Goal: Task Accomplishment & Management: Manage account settings

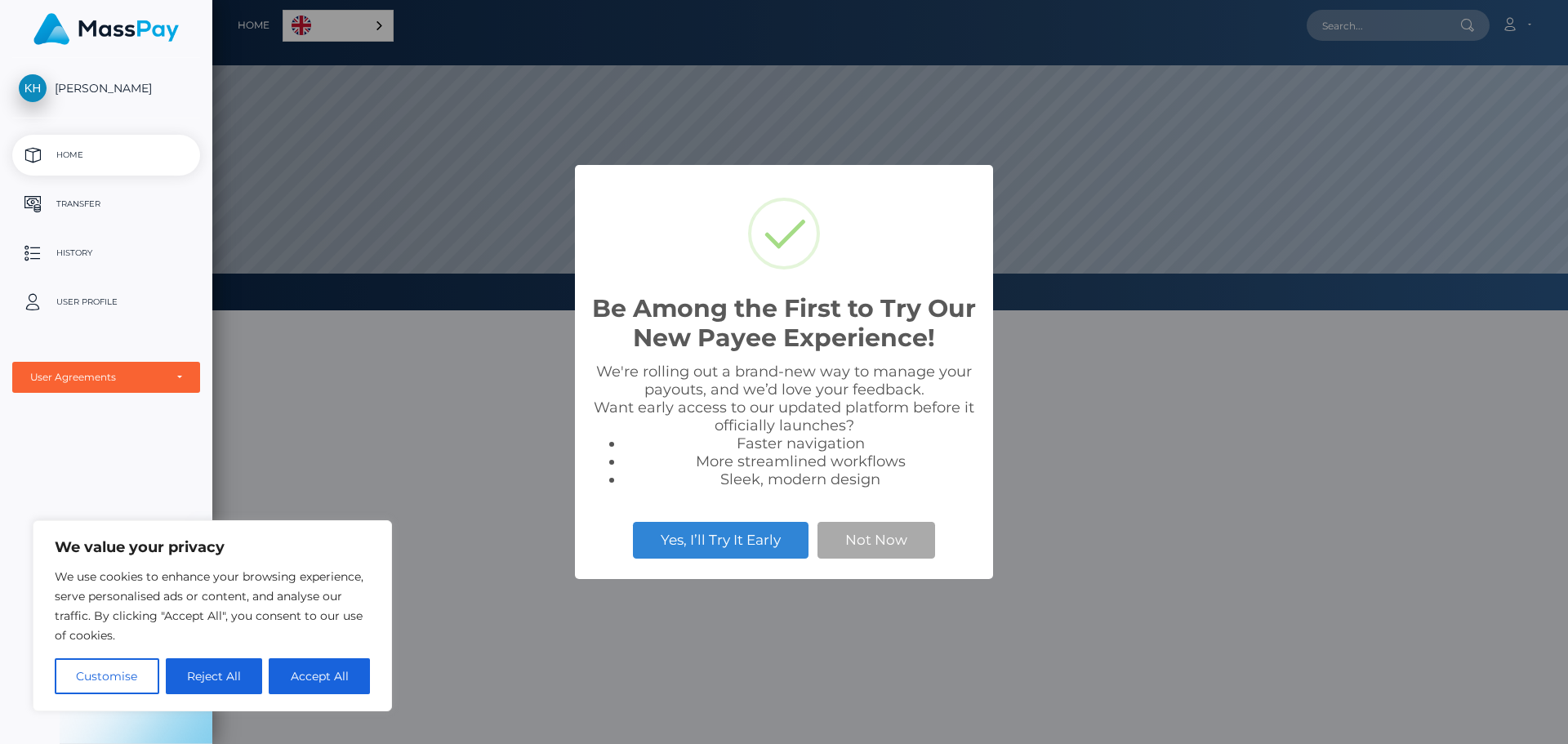
scroll to position [310, 1356]
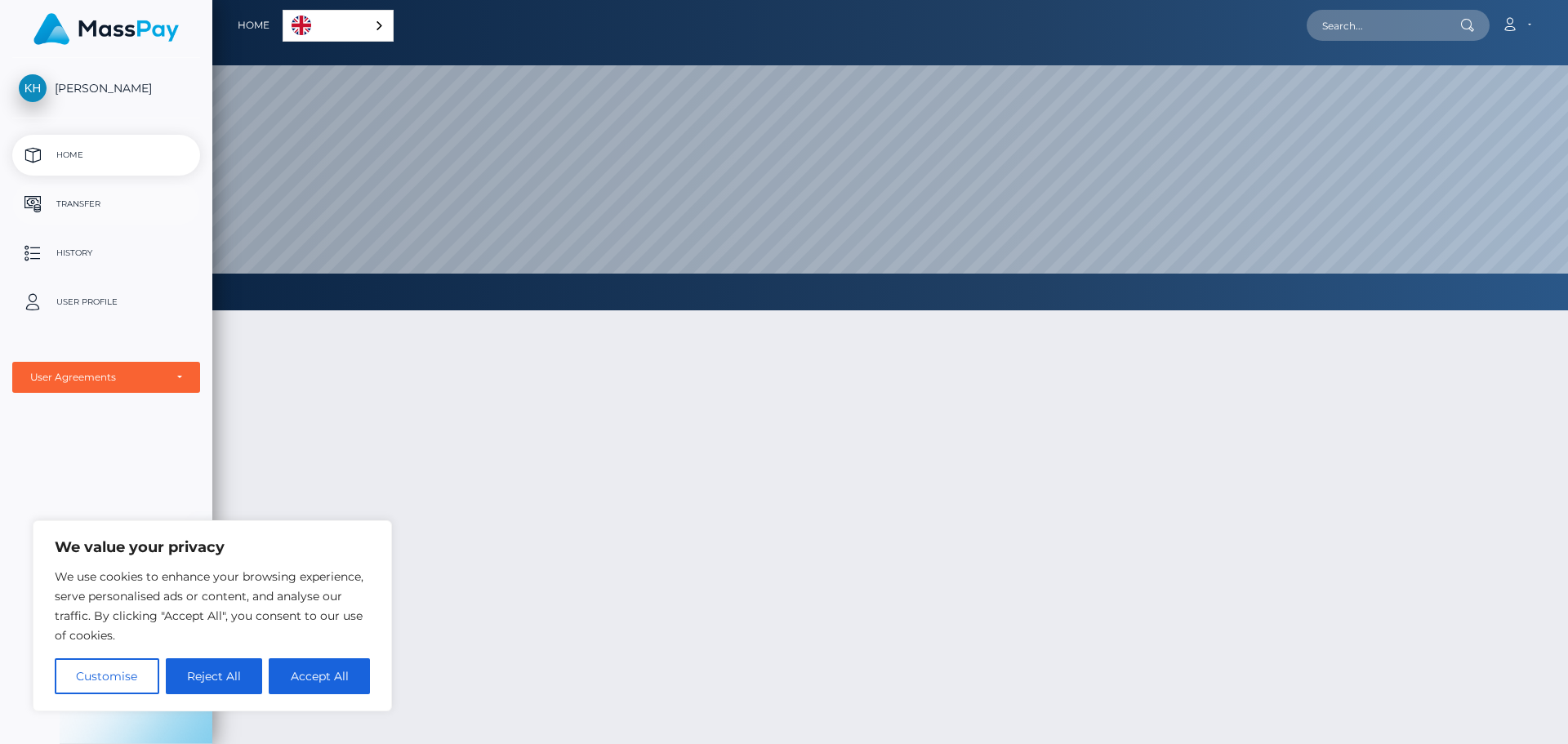
click at [89, 203] on p "Transfer" at bounding box center [106, 204] width 175 height 25
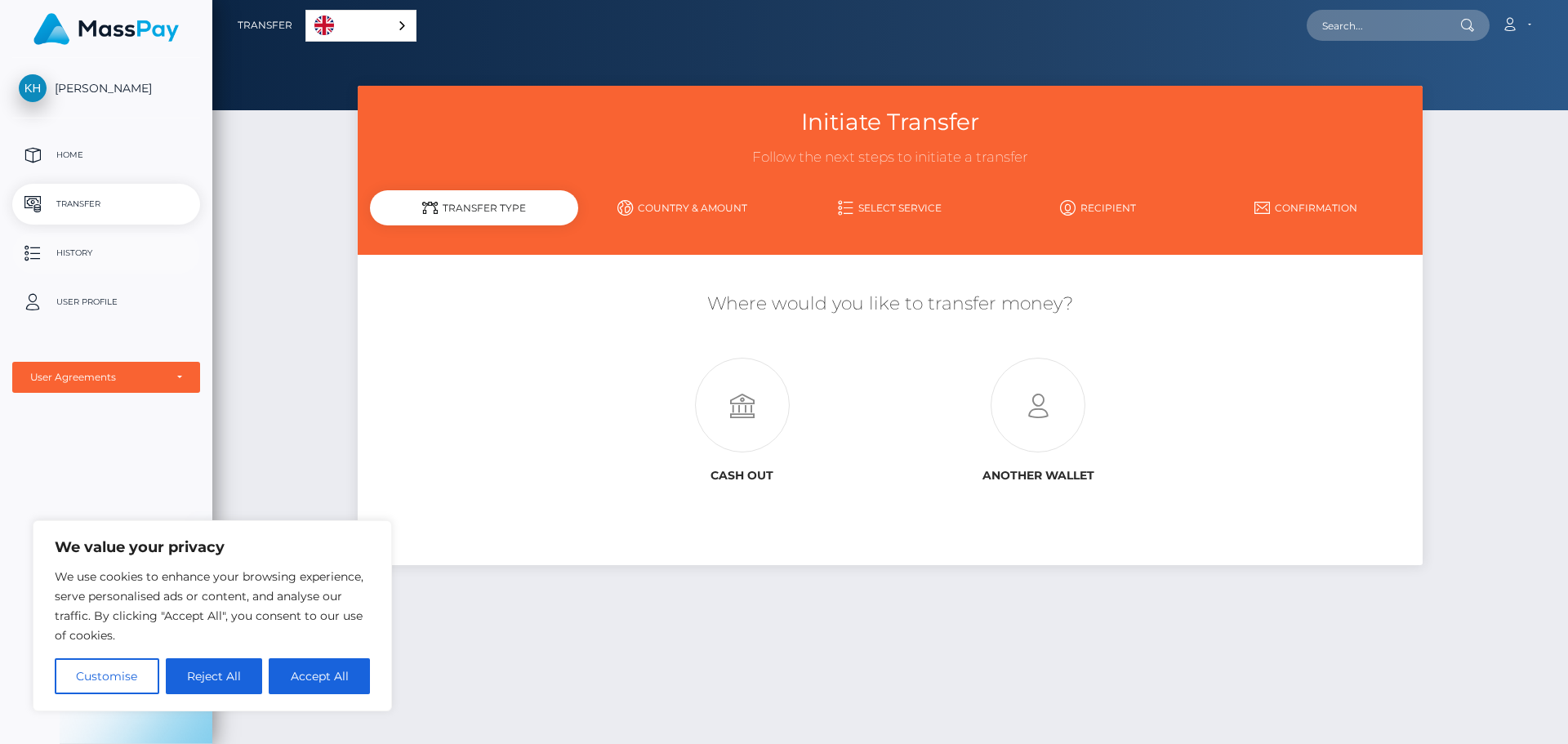
click at [69, 253] on p "History" at bounding box center [106, 253] width 175 height 25
click at [93, 298] on p "User Profile" at bounding box center [106, 302] width 175 height 25
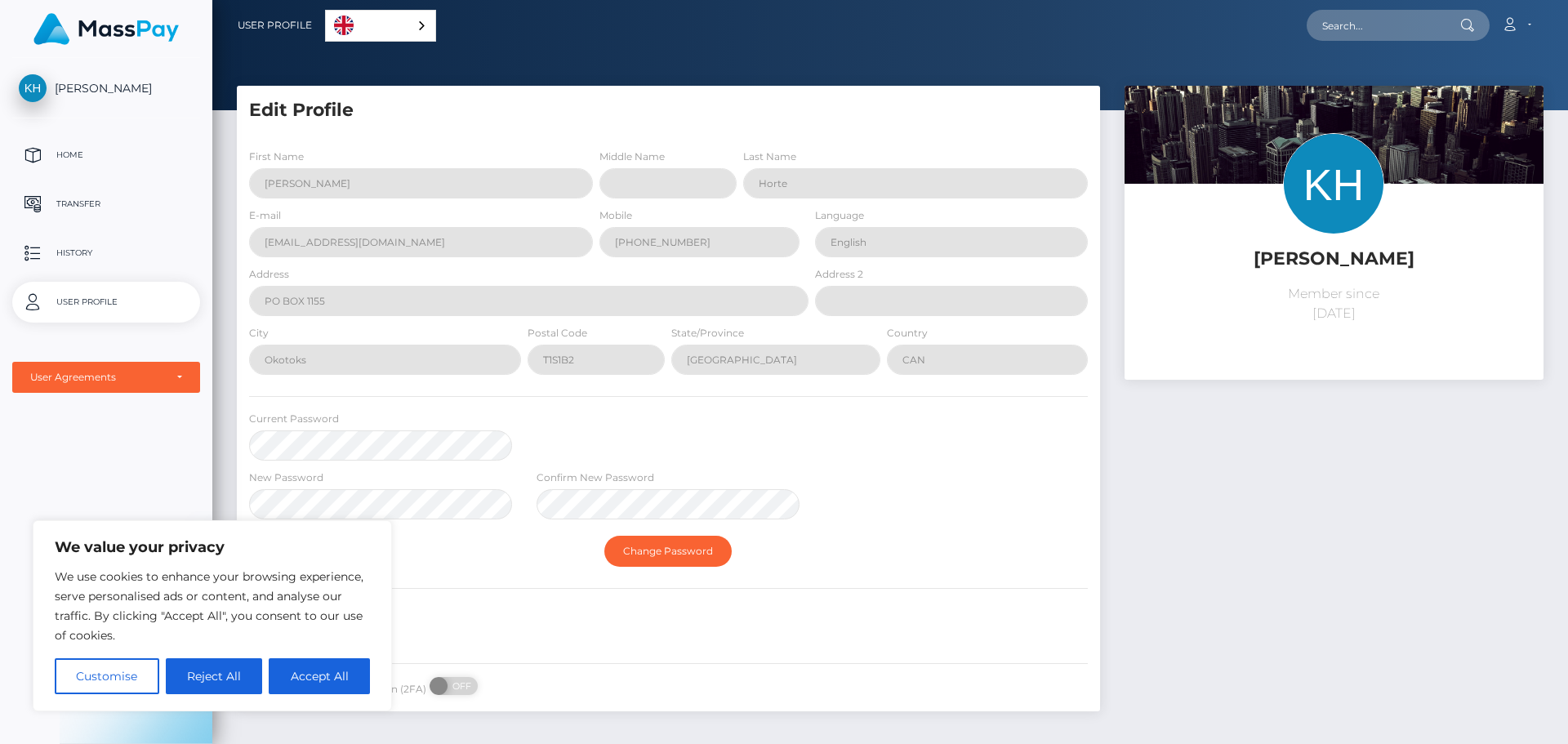
click at [125, 429] on div "Karen Horte Home Transfer History User Profile MassPay Card - USD MassPay" at bounding box center [106, 399] width 212 height 682
click at [391, 36] on link "English" at bounding box center [380, 26] width 109 height 30
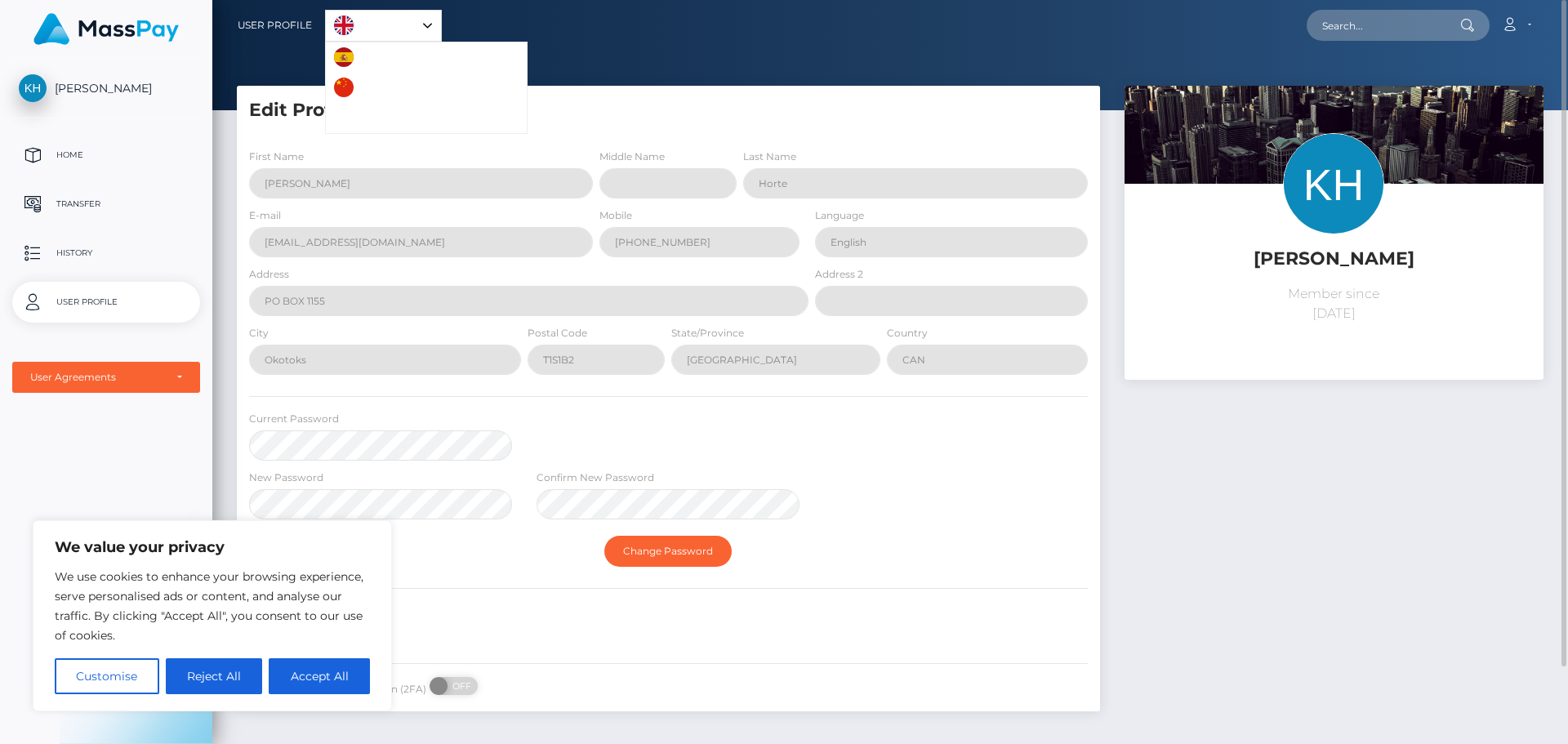
click at [546, 36] on div "Account Edit Profile Logout" at bounding box center [992, 25] width 1101 height 35
click at [195, 453] on div "Karen Horte Home Transfer History User Profile MassPay Card - USD MassPay" at bounding box center [106, 399] width 212 height 682
click at [88, 149] on p "Home" at bounding box center [106, 155] width 175 height 25
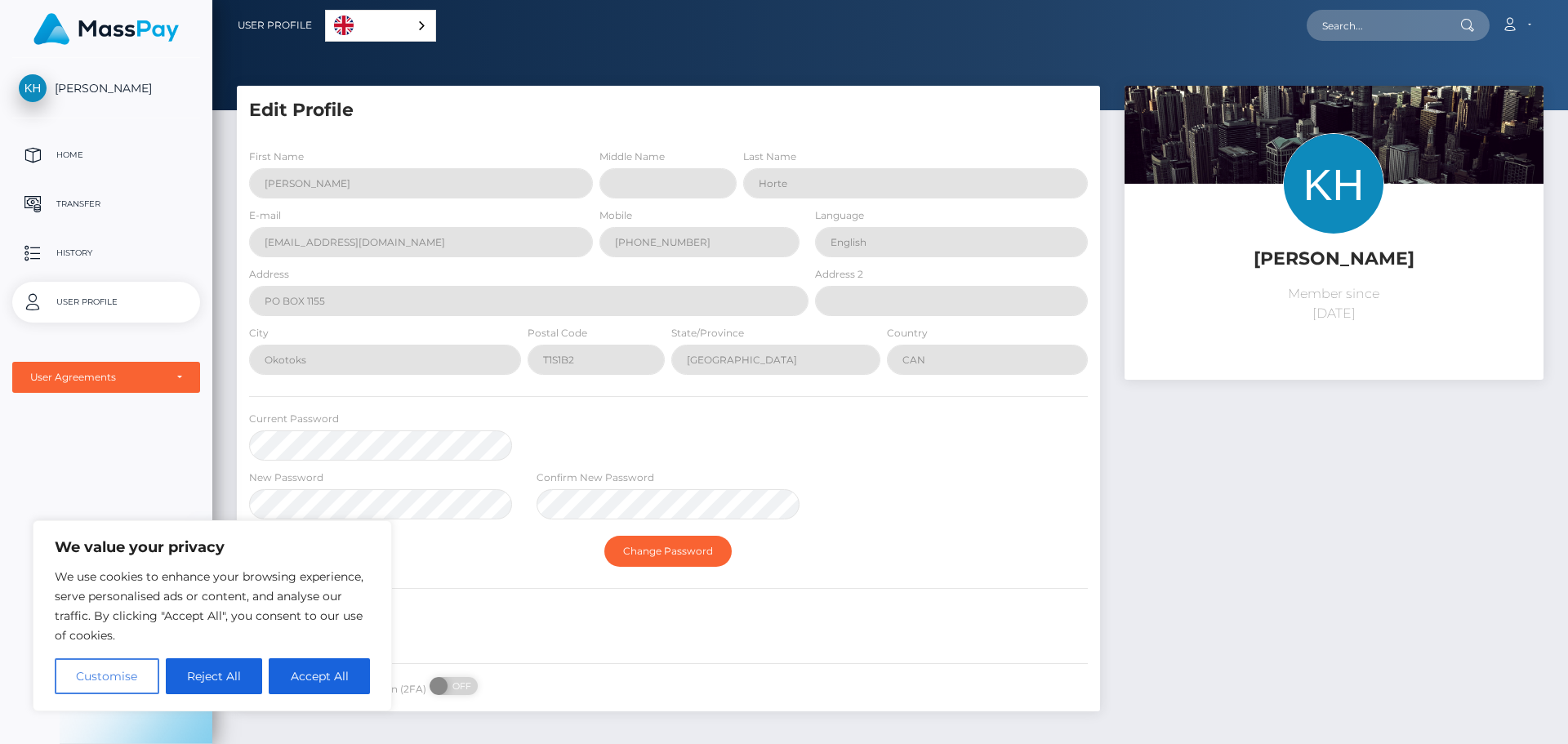
click at [124, 681] on button "Customise" at bounding box center [107, 676] width 105 height 36
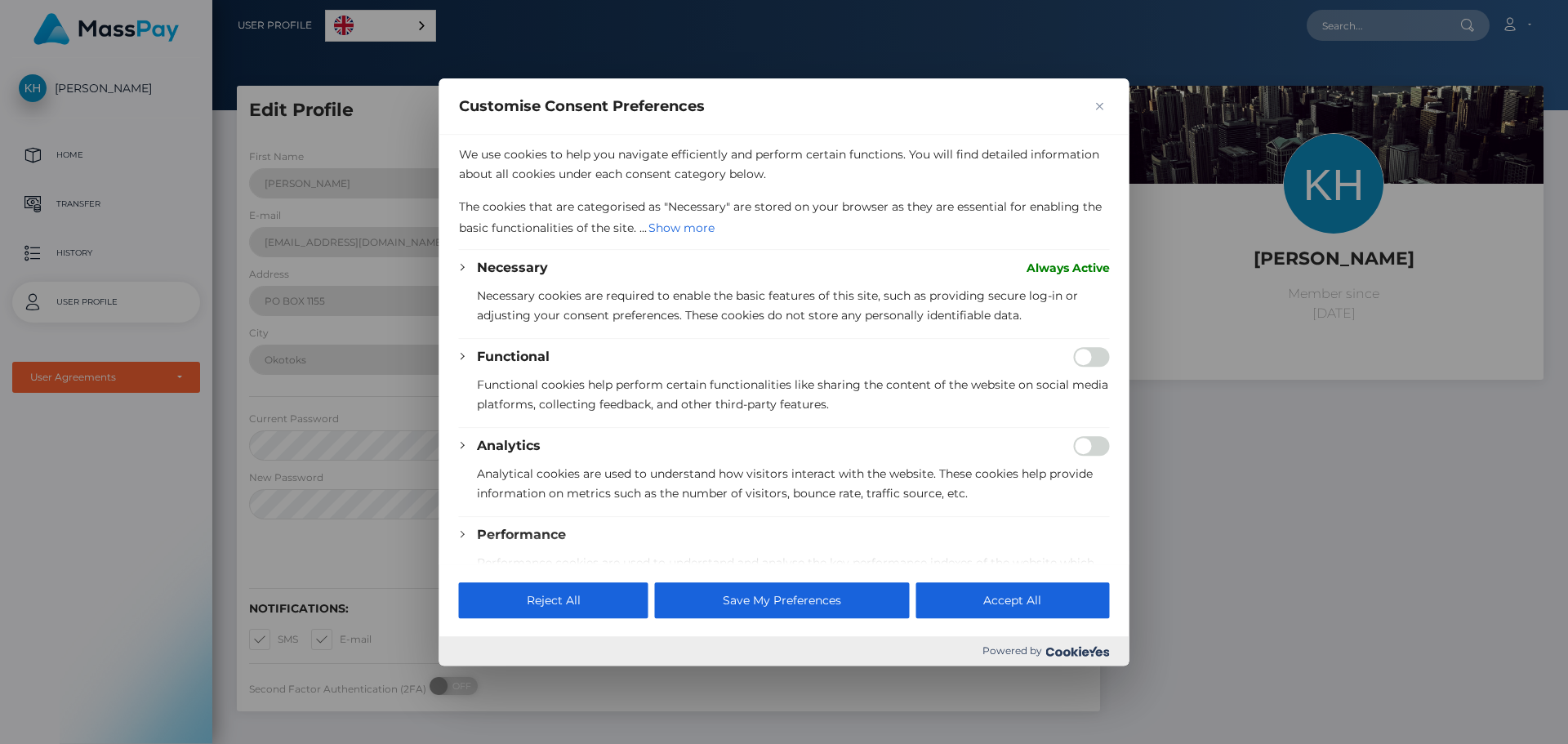
click at [1303, 551] on div at bounding box center [784, 372] width 1568 height 744
click at [1103, 110] on button "Close" at bounding box center [1099, 106] width 19 height 19
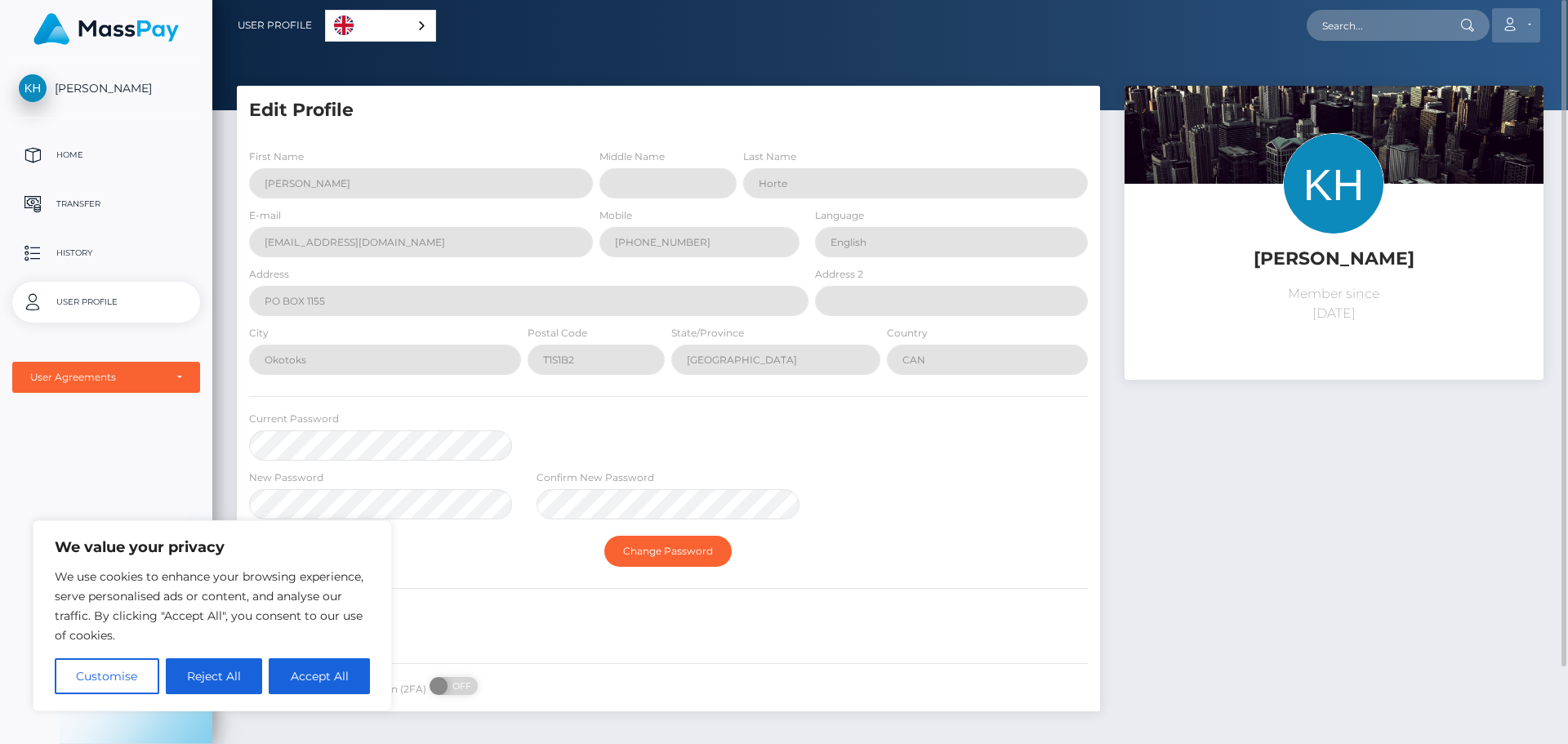
click at [1518, 30] on icon at bounding box center [1510, 24] width 17 height 13
click at [1442, 69] on link "Edit Profile" at bounding box center [1477, 71] width 130 height 30
click at [85, 201] on p "Transfer" at bounding box center [106, 204] width 175 height 25
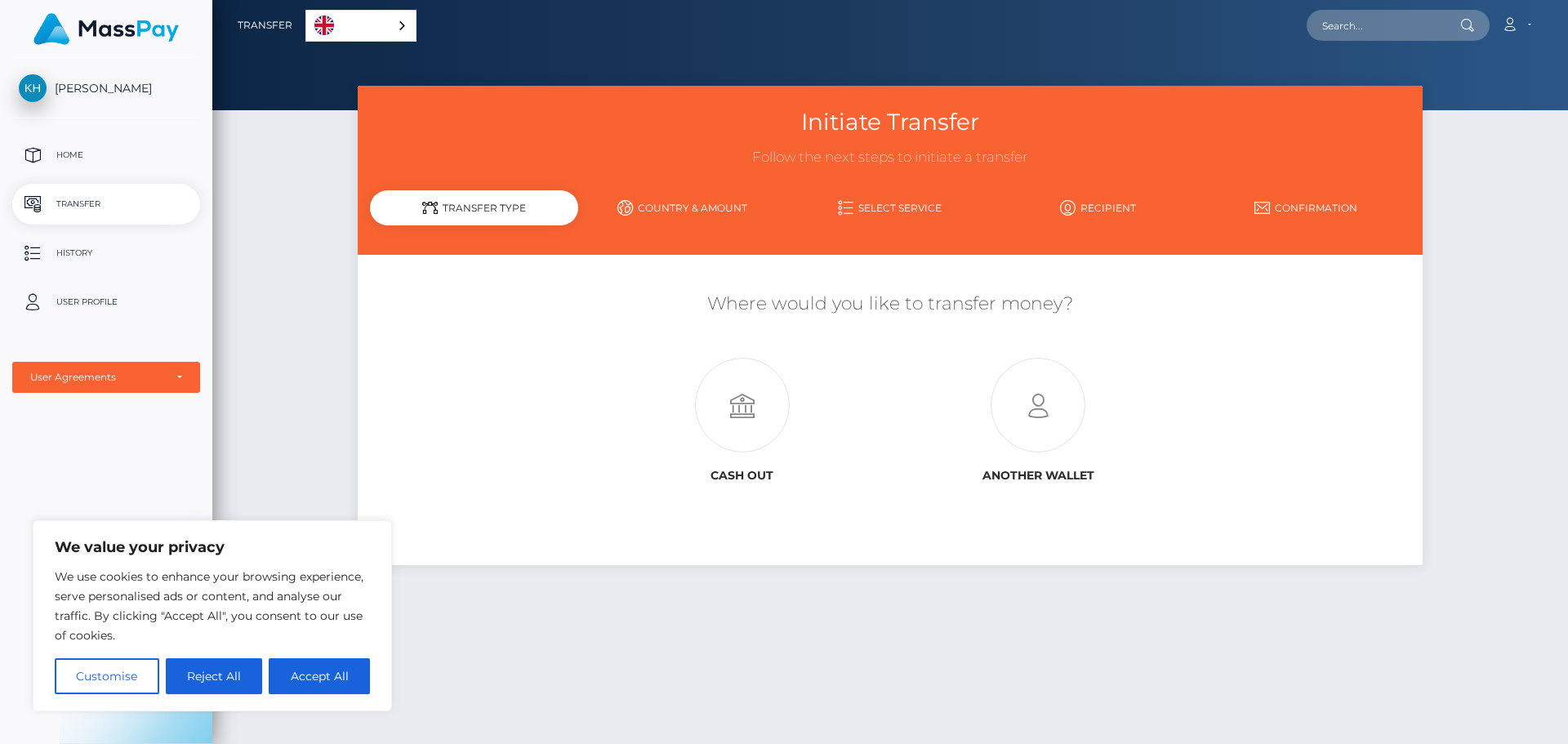
click at [694, 205] on link "Country & Amount" at bounding box center [683, 208] width 208 height 29
click at [888, 203] on link "Select Service" at bounding box center [891, 208] width 208 height 29
click at [1115, 207] on link "Recipient" at bounding box center [1098, 208] width 208 height 29
click at [1291, 205] on link "Confirmation" at bounding box center [1306, 208] width 208 height 29
click at [95, 91] on span "[PERSON_NAME]" at bounding box center [106, 88] width 188 height 14
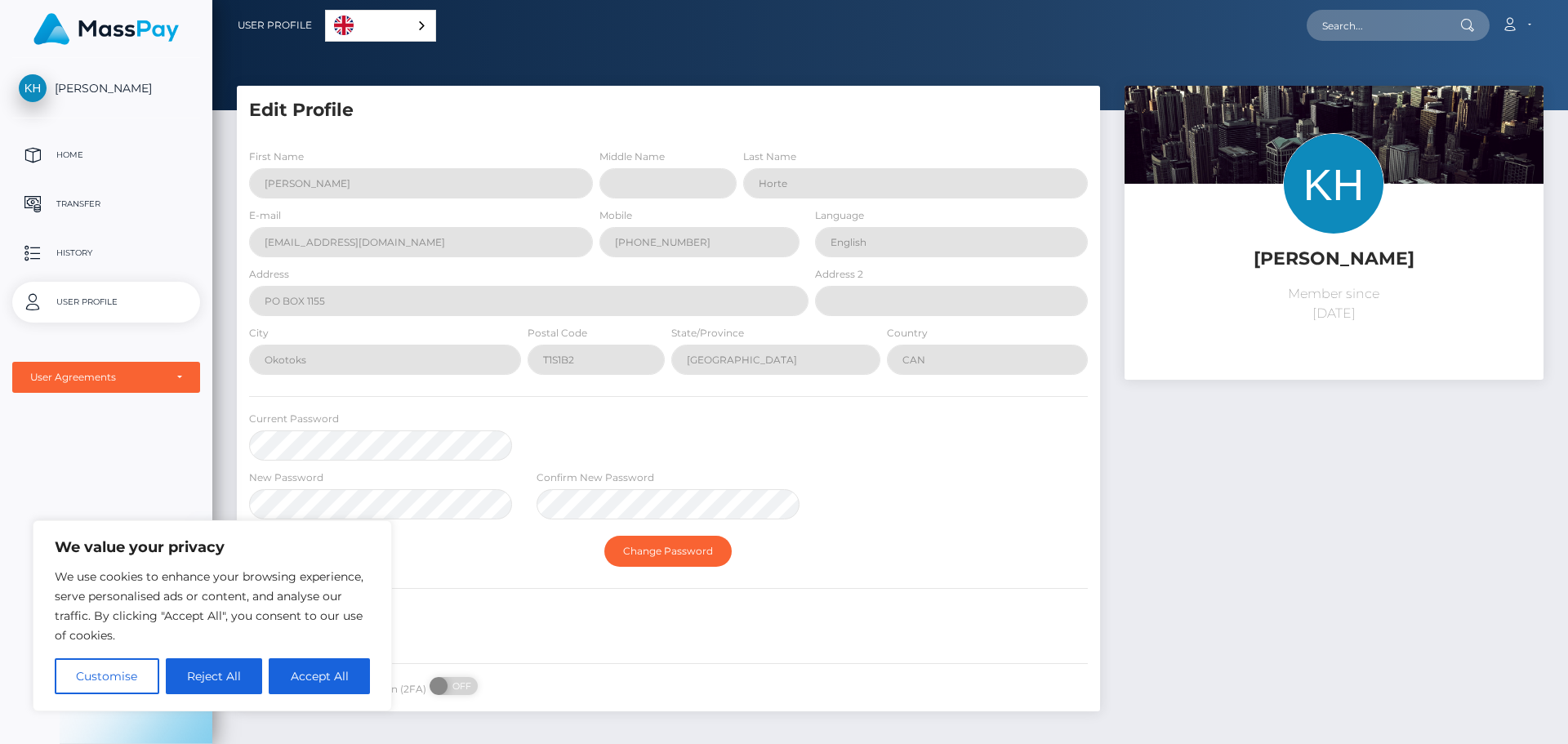
click at [1140, 498] on div "[PERSON_NAME] Member since [DATE]" at bounding box center [1334, 406] width 443 height 642
click at [1509, 25] on icon at bounding box center [1510, 24] width 17 height 13
click at [1448, 101] on link "Logout" at bounding box center [1477, 105] width 130 height 30
